Goal: Information Seeking & Learning: Learn about a topic

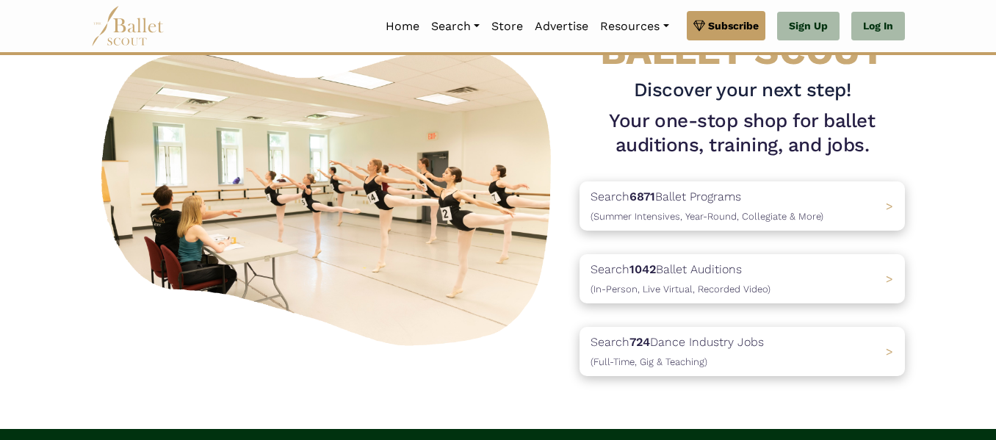
scroll to position [90, 0]
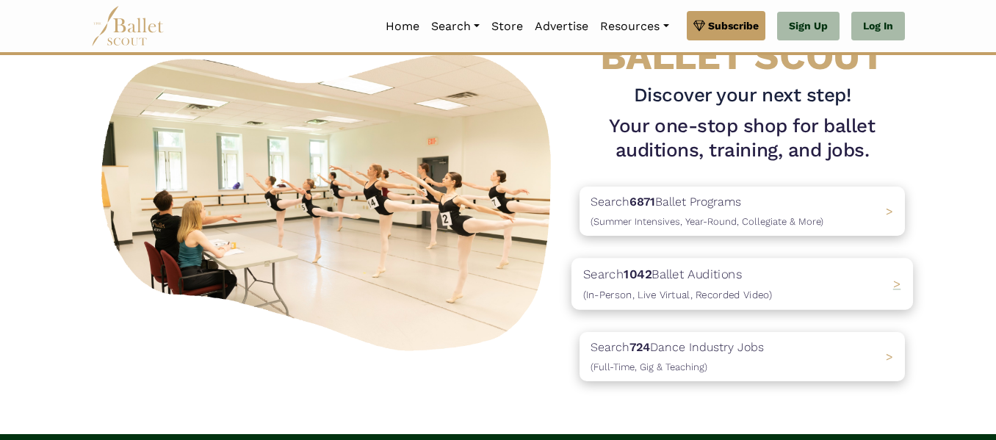
click at [746, 290] on span "(In-Person, Live Virtual, Recorded Video)" at bounding box center [677, 295] width 189 height 12
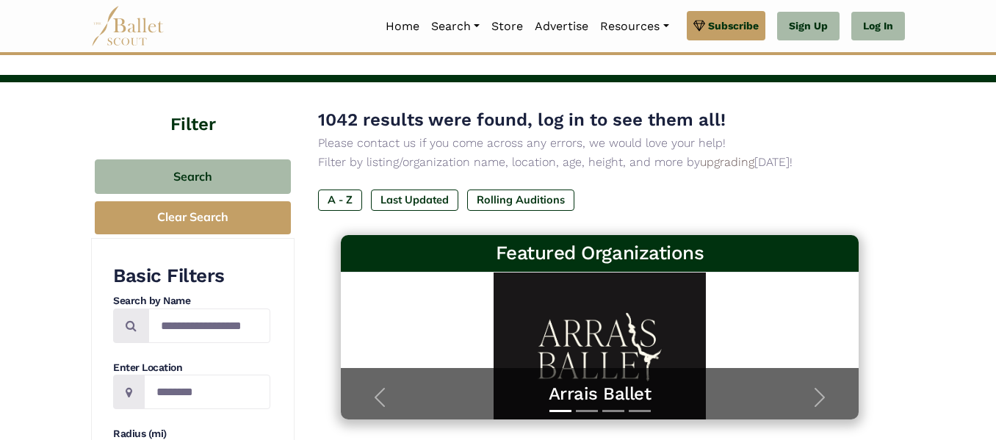
scroll to position [50, 0]
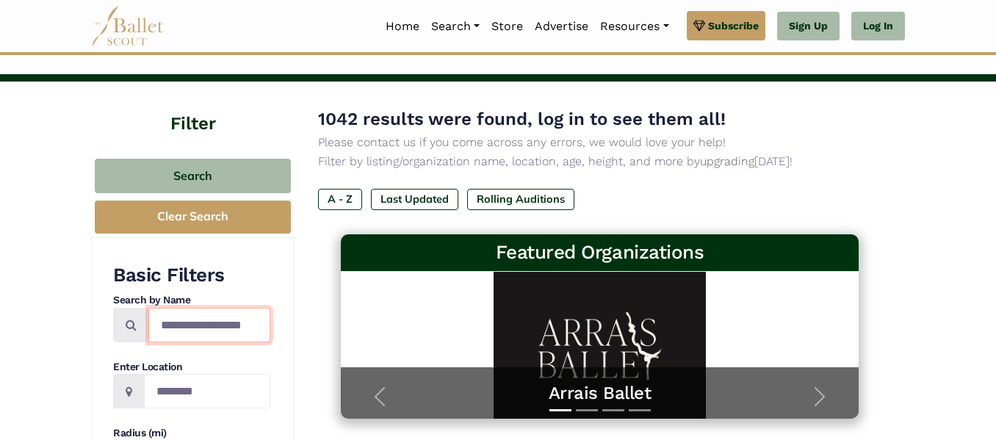
click at [220, 324] on input "Search by names..." at bounding box center [209, 325] width 122 height 35
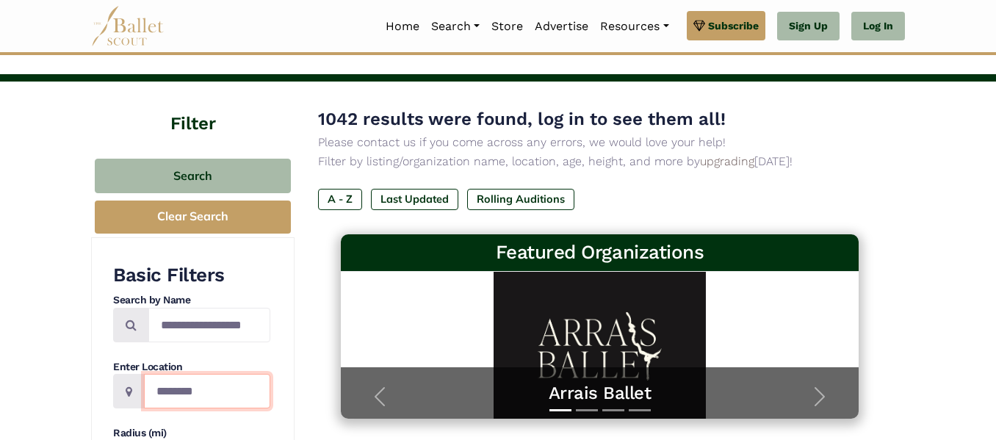
click at [196, 401] on input "Location" at bounding box center [207, 391] width 126 height 35
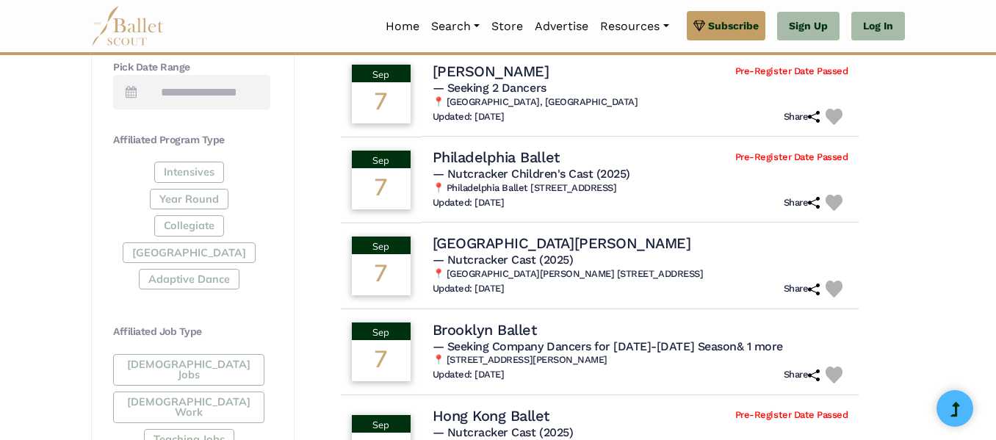
scroll to position [629, 0]
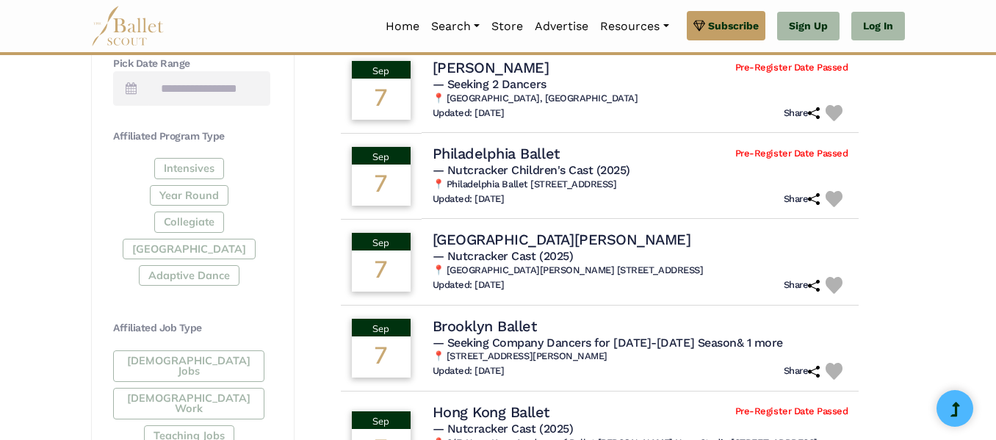
click at [173, 248] on div "Intensives Year Round Collegiate Post High School Adaptive Dance" at bounding box center [191, 225] width 157 height 134
drag, startPoint x: 230, startPoint y: 257, endPoint x: 225, endPoint y: 227, distance: 30.4
click at [225, 227] on div "Intensives Year Round Collegiate Post High School Adaptive Dance" at bounding box center [191, 225] width 157 height 134
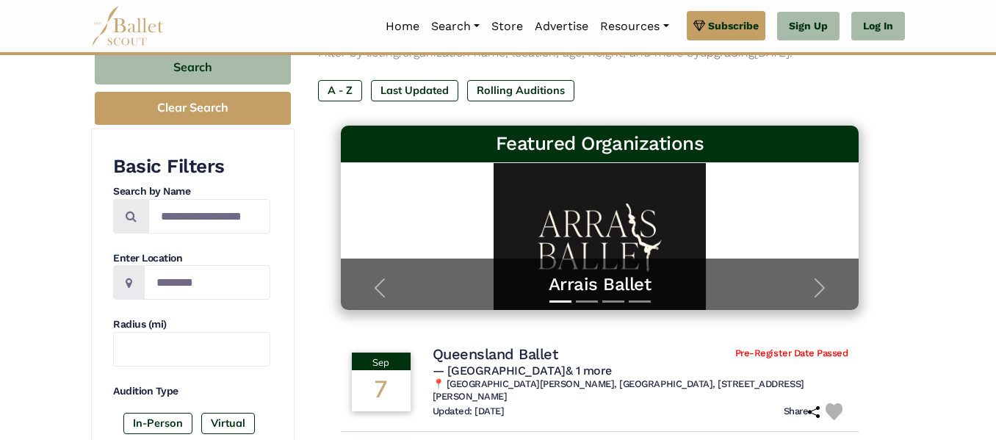
scroll to position [158, 0]
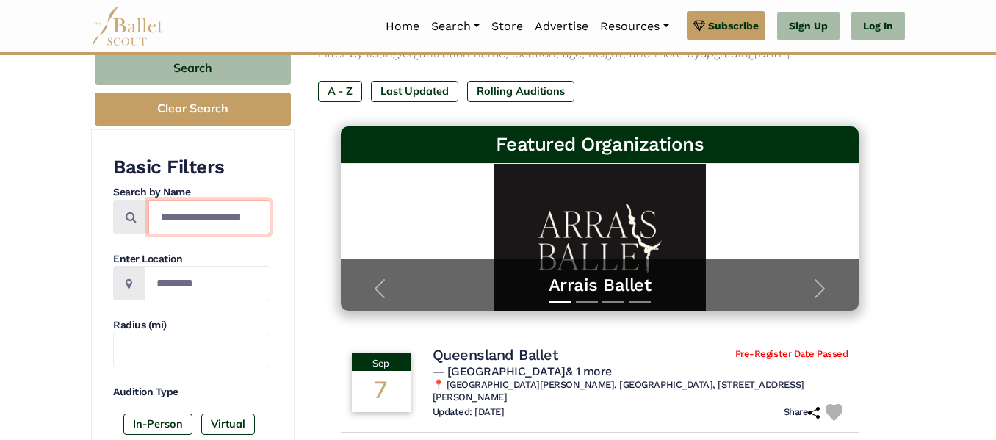
click at [216, 227] on input "Search by names..." at bounding box center [209, 217] width 122 height 35
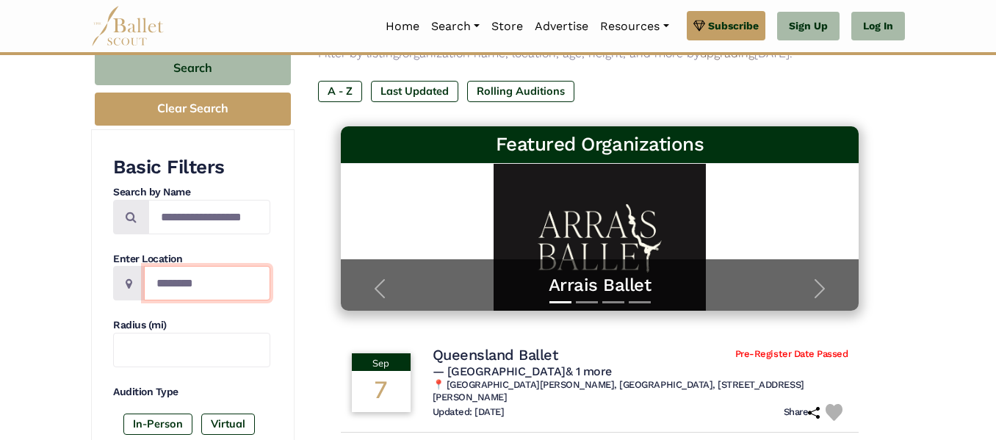
click at [220, 297] on input "Location" at bounding box center [207, 283] width 126 height 35
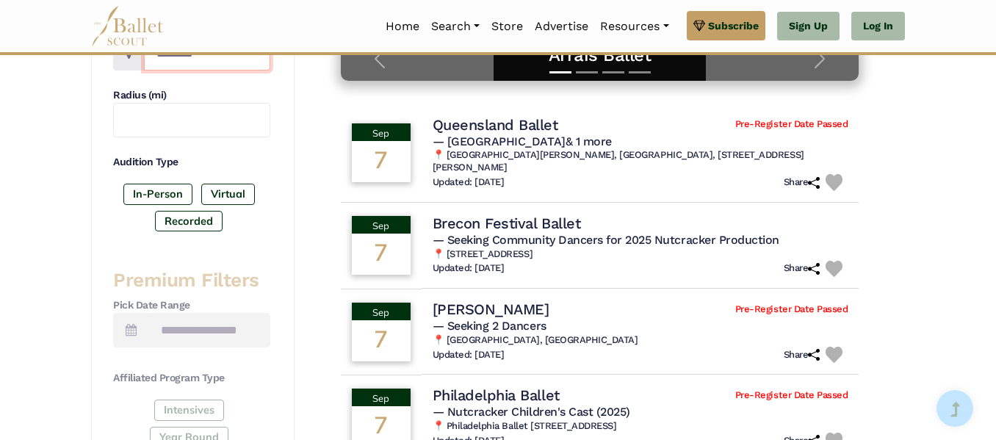
scroll to position [392, 0]
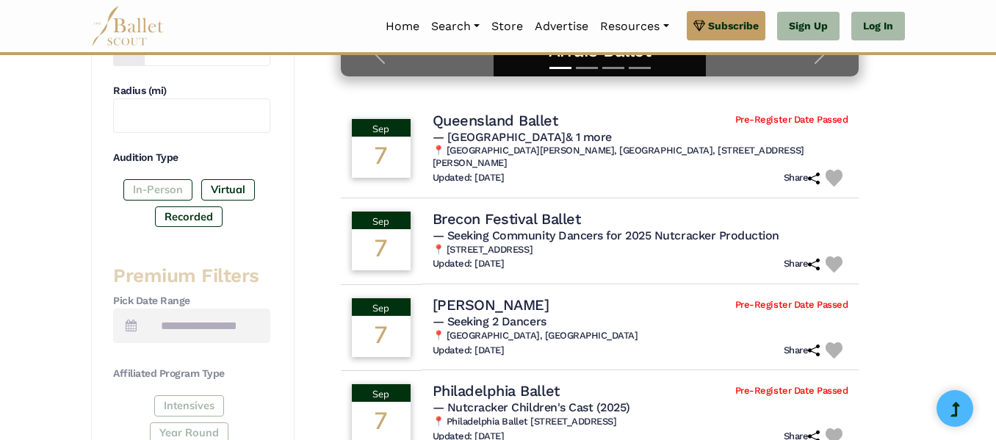
click at [165, 188] on label "In-Person" at bounding box center [157, 189] width 69 height 21
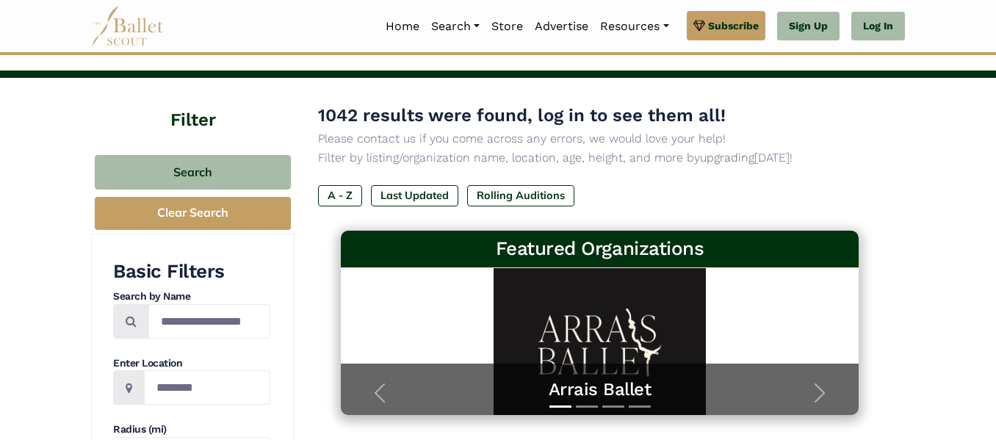
scroll to position [0, 0]
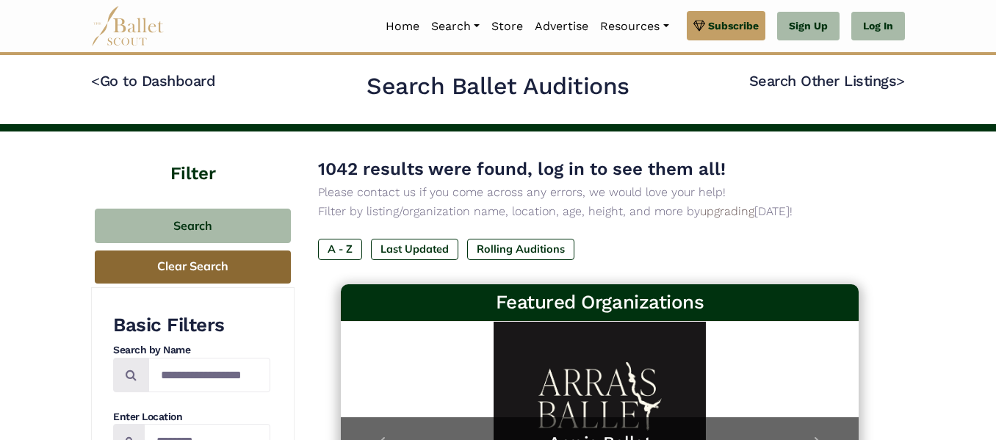
click at [199, 261] on button "Clear Search" at bounding box center [193, 266] width 196 height 33
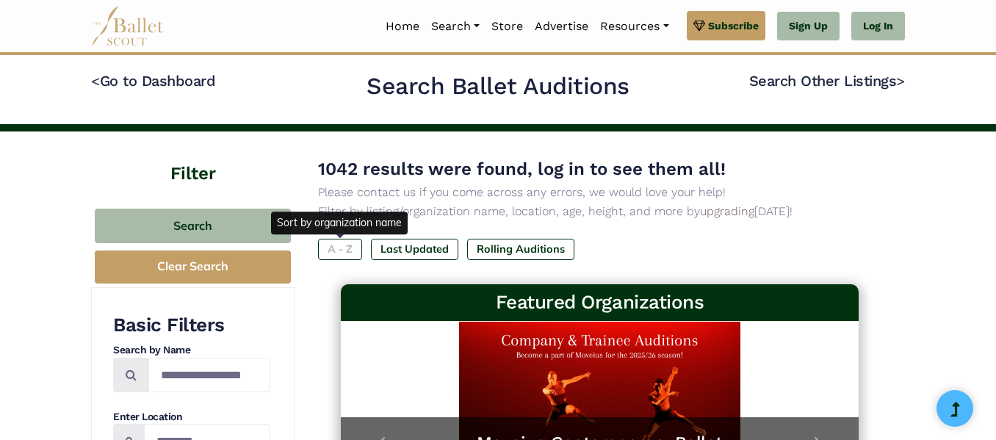
click at [339, 247] on label "A - Z" at bounding box center [340, 249] width 44 height 21
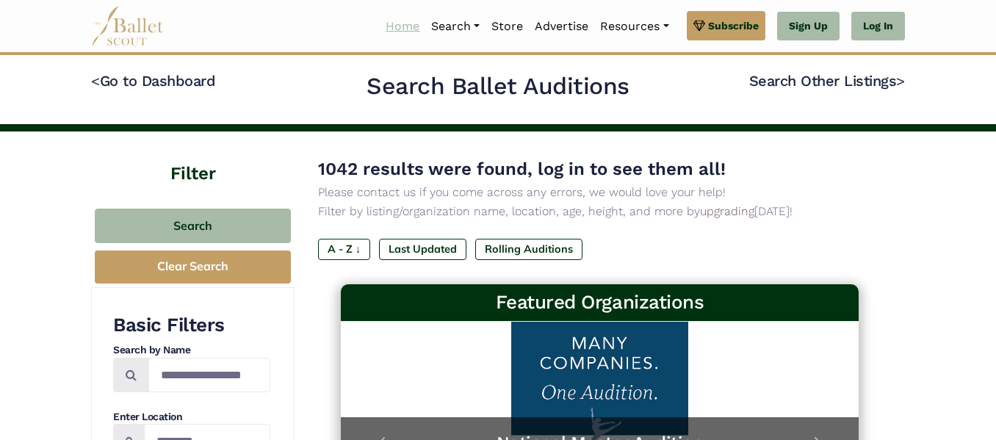
click at [387, 26] on link "Home" at bounding box center [403, 26] width 46 height 31
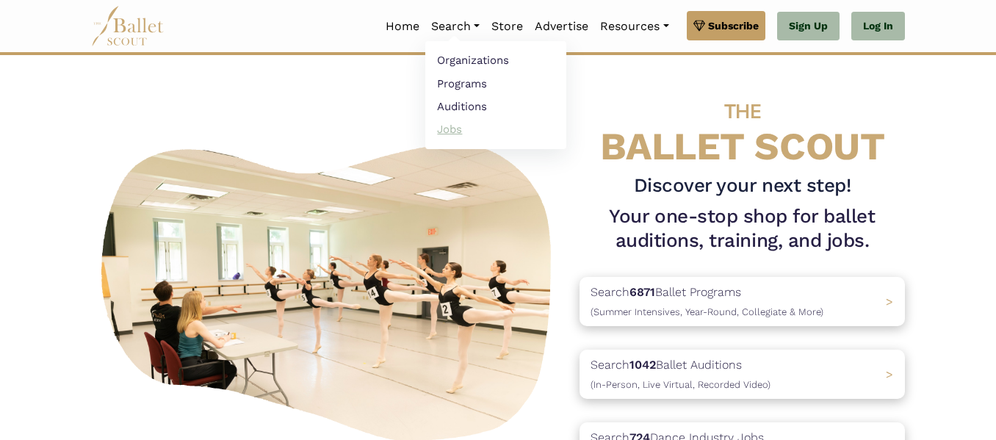
click at [469, 131] on link "Jobs" at bounding box center [495, 129] width 141 height 23
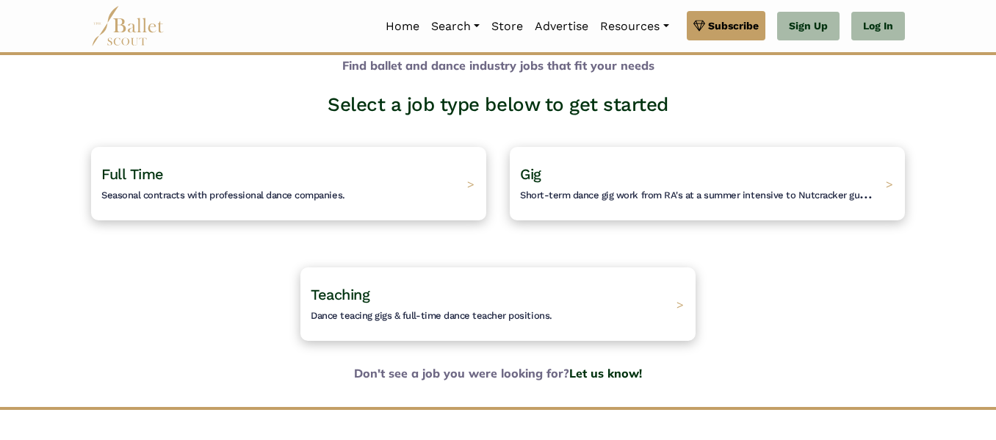
scroll to position [72, 0]
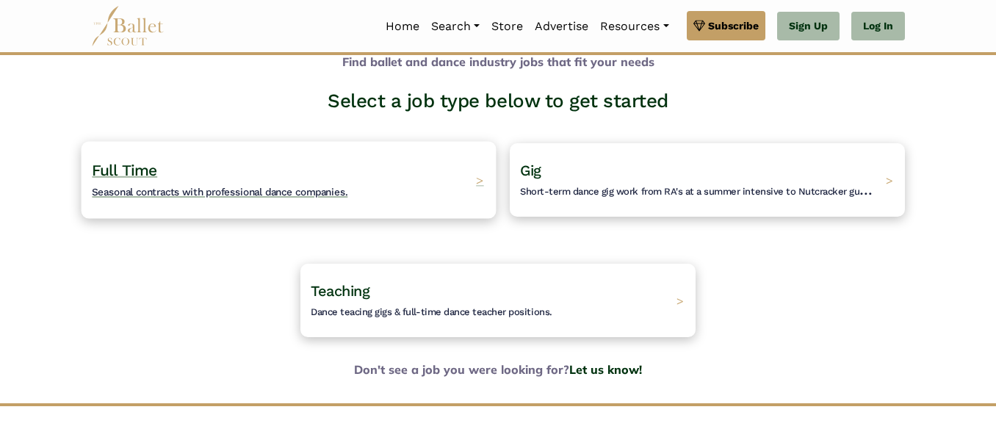
click at [455, 177] on div "Full Time Seasonal contracts with professional dance companies. >" at bounding box center [289, 179] width 415 height 77
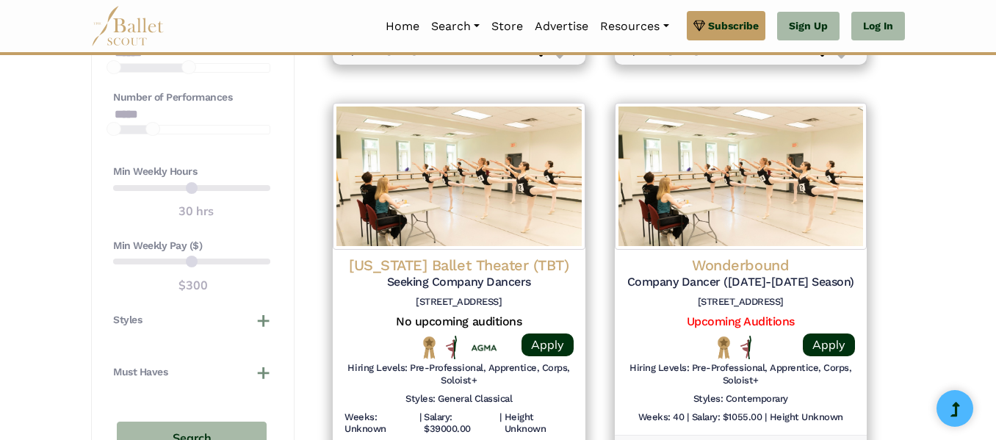
scroll to position [1090, 0]
